Goal: Information Seeking & Learning: Stay updated

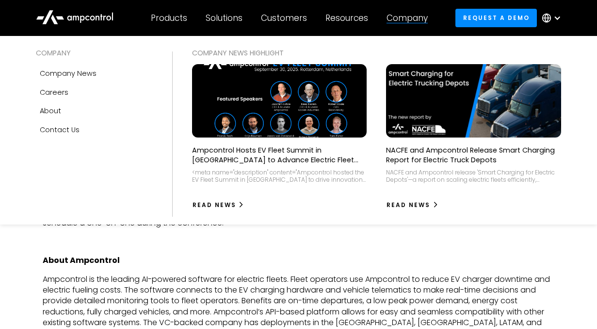
scroll to position [463, 0]
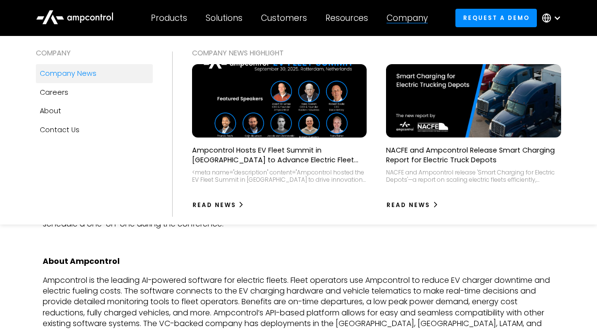
click at [79, 73] on div "Company news" at bounding box center [68, 73] width 57 height 11
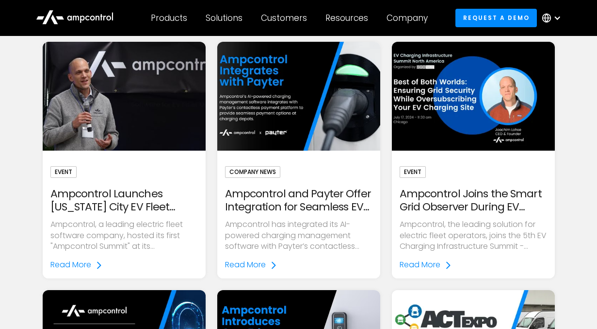
scroll to position [625, 0]
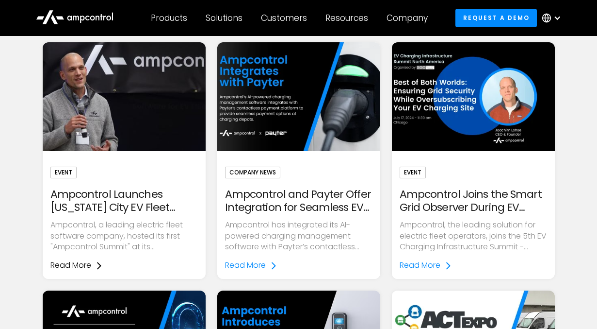
click at [79, 261] on div "Read More" at bounding box center [70, 265] width 41 height 11
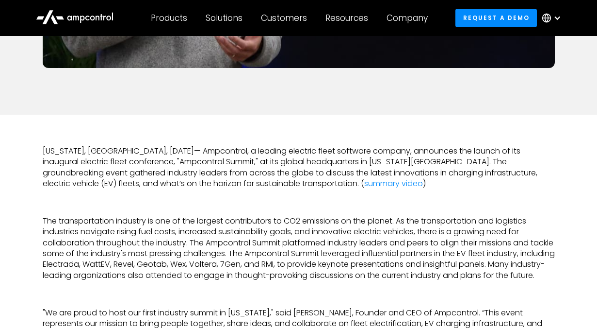
scroll to position [437, 0]
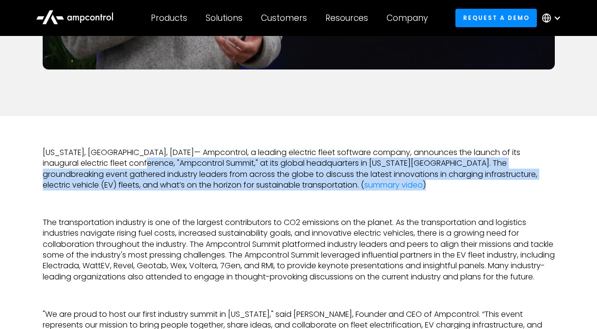
drag, startPoint x: 109, startPoint y: 162, endPoint x: 281, endPoint y: 177, distance: 173.0
click at [281, 178] on p "New York, NY, October 2, 2024— Ampcontrol, a leading electric fleet software co…" at bounding box center [299, 169] width 512 height 44
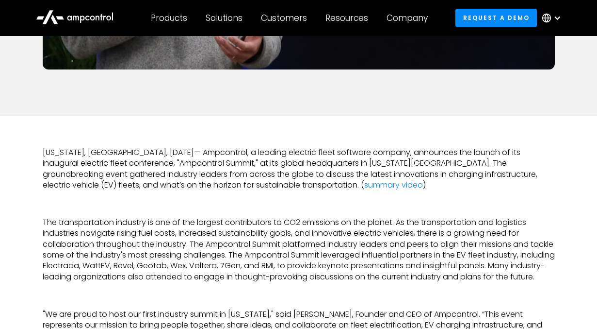
click at [284, 189] on p "New York, NY, October 2, 2024— Ampcontrol, a leading electric fleet software co…" at bounding box center [299, 169] width 512 height 44
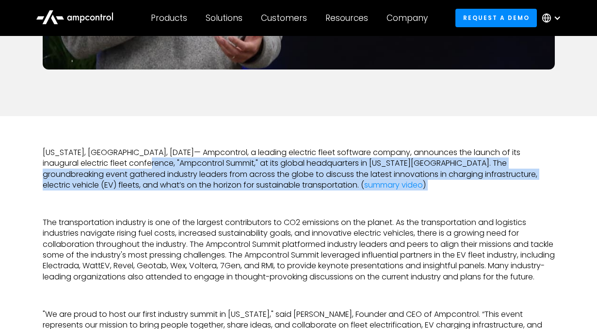
drag, startPoint x: 285, startPoint y: 189, endPoint x: 114, endPoint y: 165, distance: 172.5
click at [114, 165] on p "New York, NY, October 2, 2024— Ampcontrol, a leading electric fleet software co…" at bounding box center [299, 169] width 512 height 44
copy p "Ampcontrol Summit," at its global headquarters in New York City. The groundbrea…"
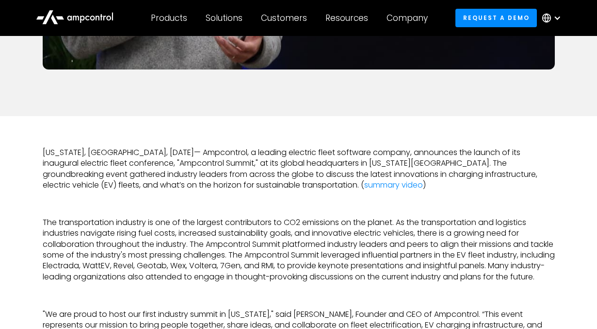
drag, startPoint x: 270, startPoint y: 183, endPoint x: 209, endPoint y: 181, distance: 60.7
click at [209, 181] on p "New York, NY, October 2, 2024— Ampcontrol, a leading electric fleet software co…" at bounding box center [299, 169] width 512 height 44
click at [353, 199] on p "‍" at bounding box center [299, 203] width 512 height 11
click at [364, 184] on link "summary video" at bounding box center [393, 184] width 59 height 11
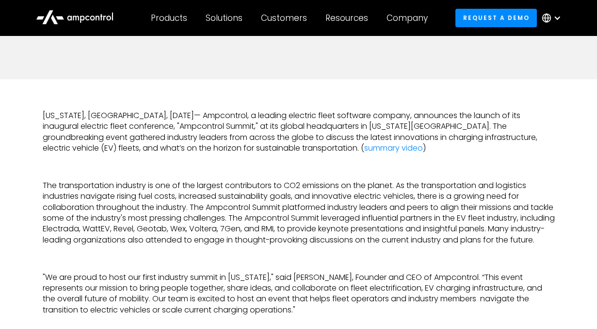
scroll to position [361, 0]
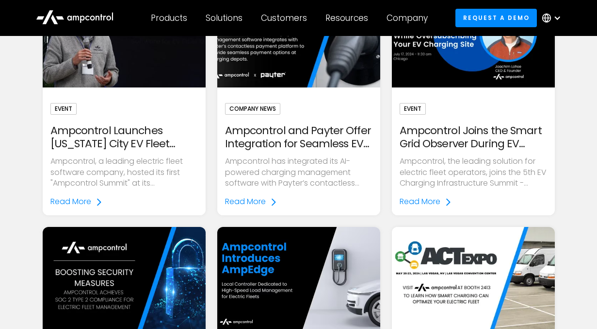
scroll to position [691, 0]
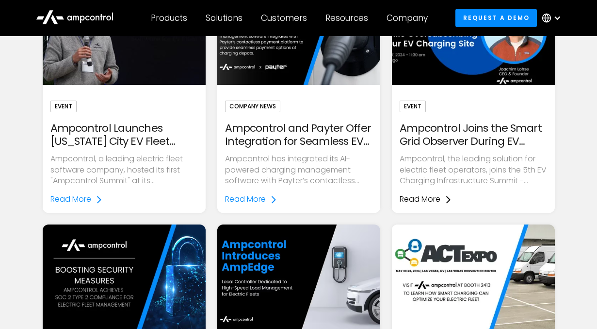
click at [435, 198] on div "Read More" at bounding box center [420, 199] width 41 height 11
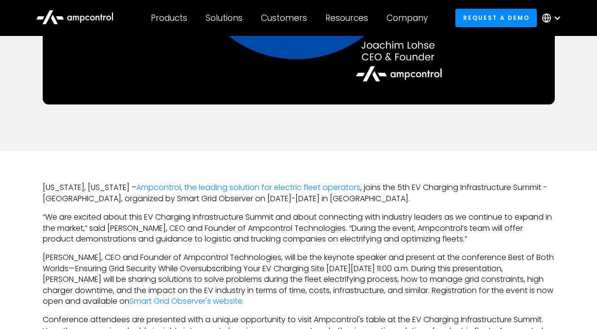
scroll to position [397, 0]
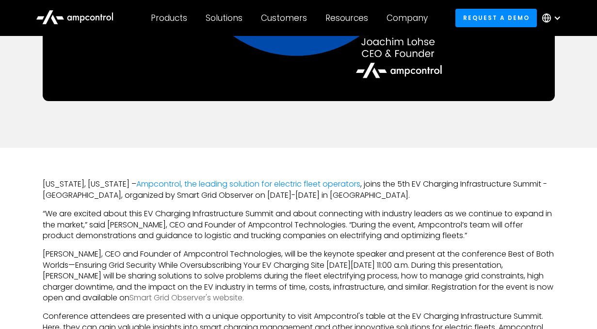
click at [244, 298] on link "Smart Grid Observer's website." at bounding box center [187, 297] width 115 height 11
